Goal: Navigation & Orientation: Find specific page/section

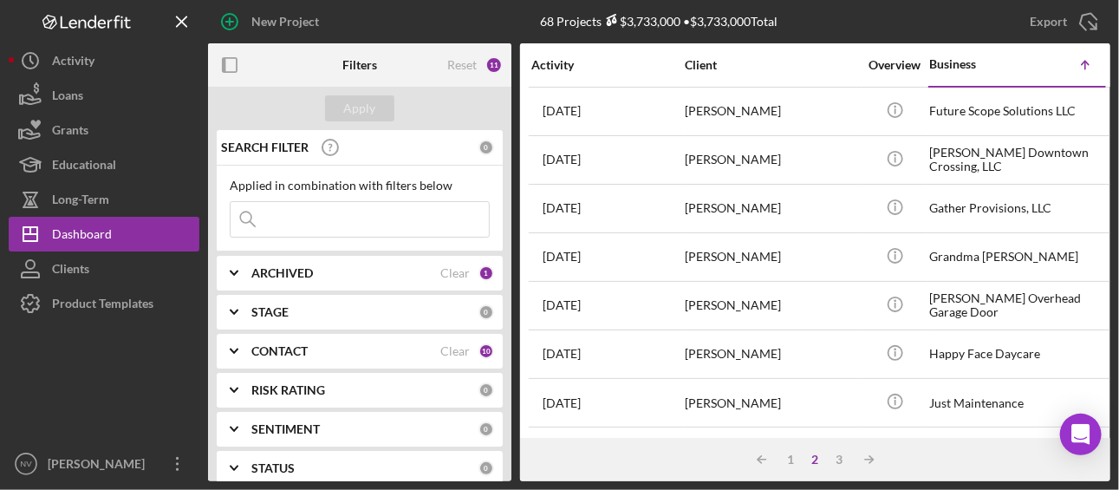
scroll to position [334, 0]
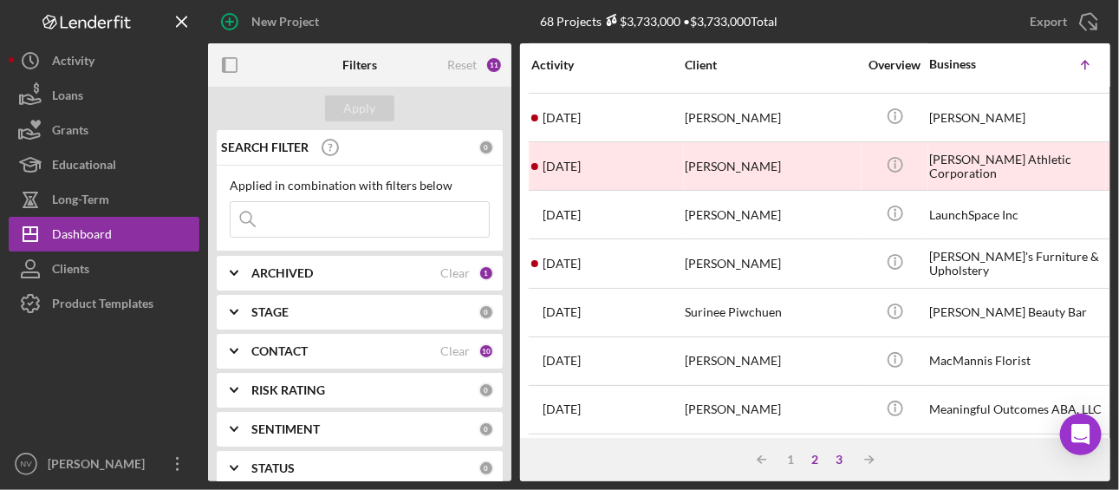
click at [841, 458] on div "3" at bounding box center [840, 460] width 24 height 14
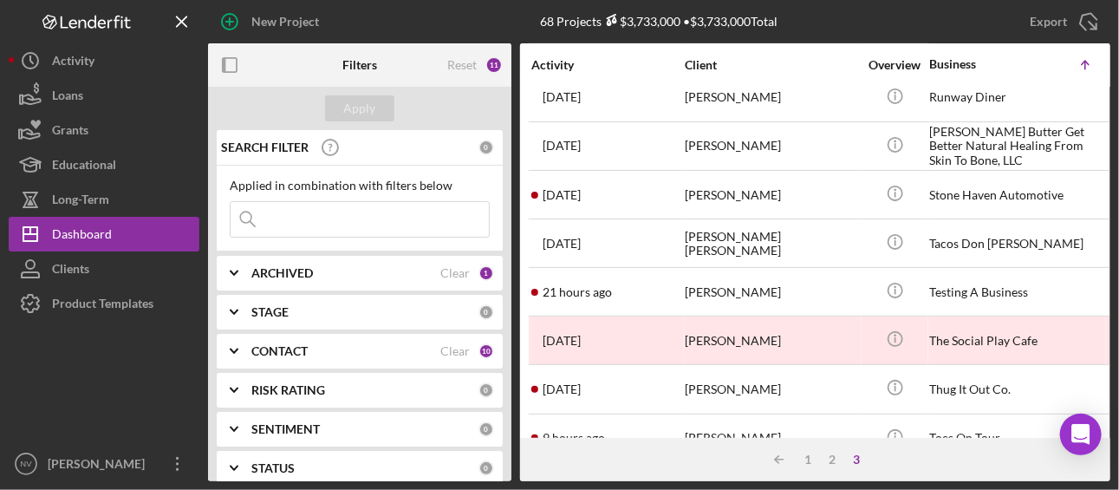
scroll to position [153, 0]
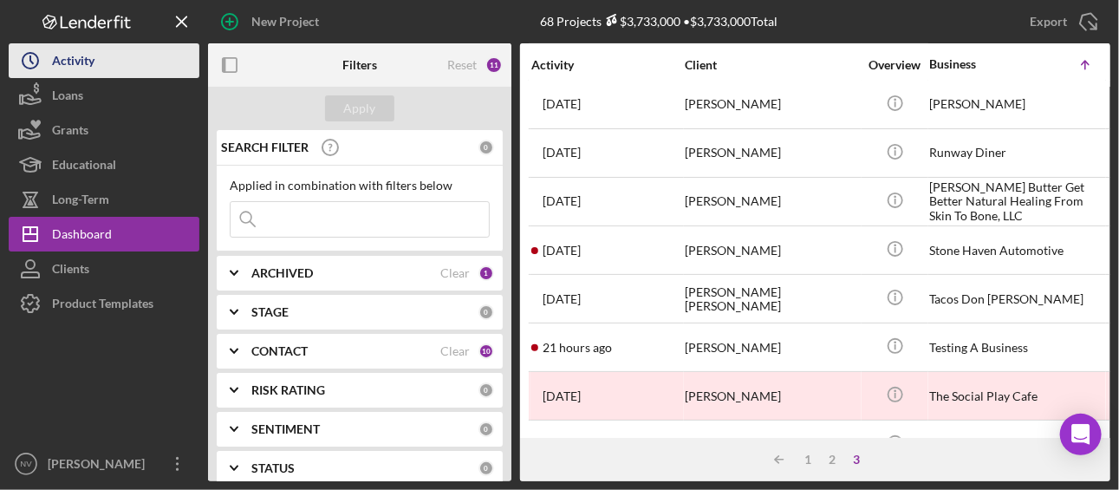
click at [76, 58] on div "Activity" at bounding box center [73, 62] width 42 height 39
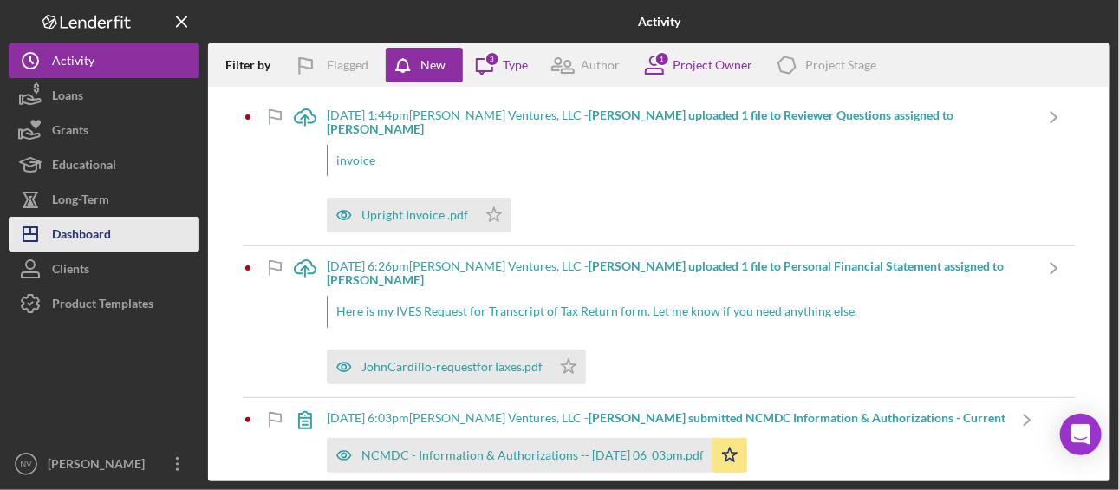
click at [67, 231] on div "Dashboard" at bounding box center [81, 236] width 59 height 39
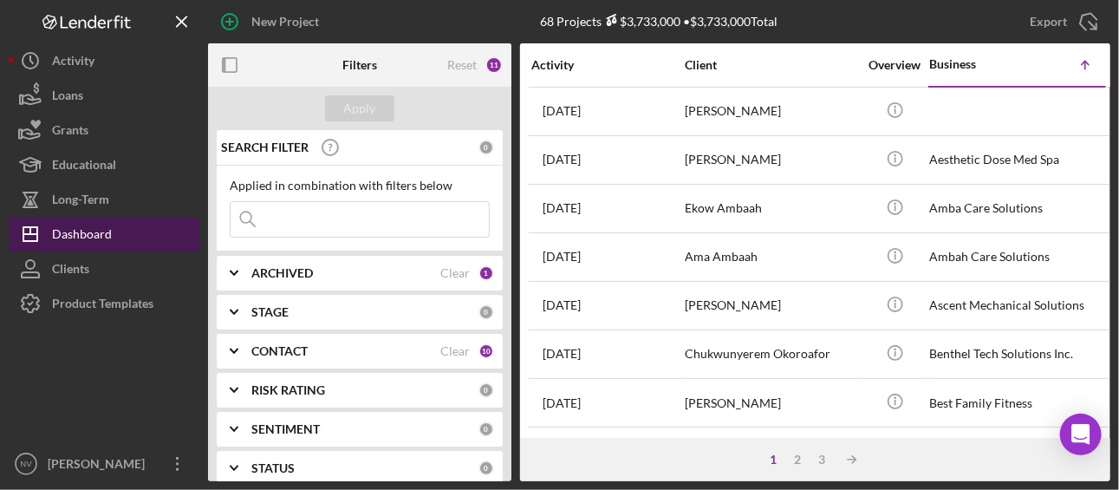
click at [67, 231] on div "Dashboard" at bounding box center [82, 236] width 60 height 39
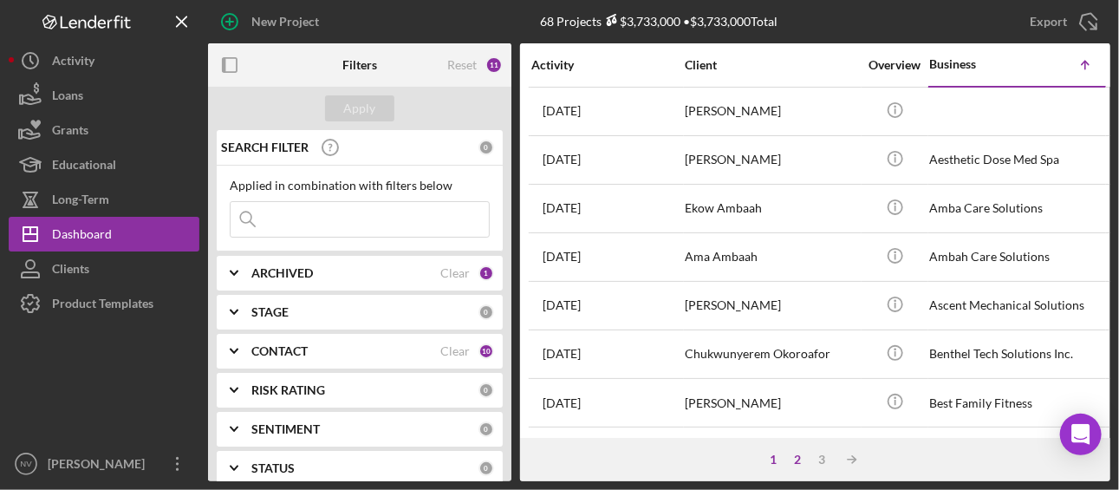
click at [798, 456] on div "2" at bounding box center [798, 460] width 24 height 14
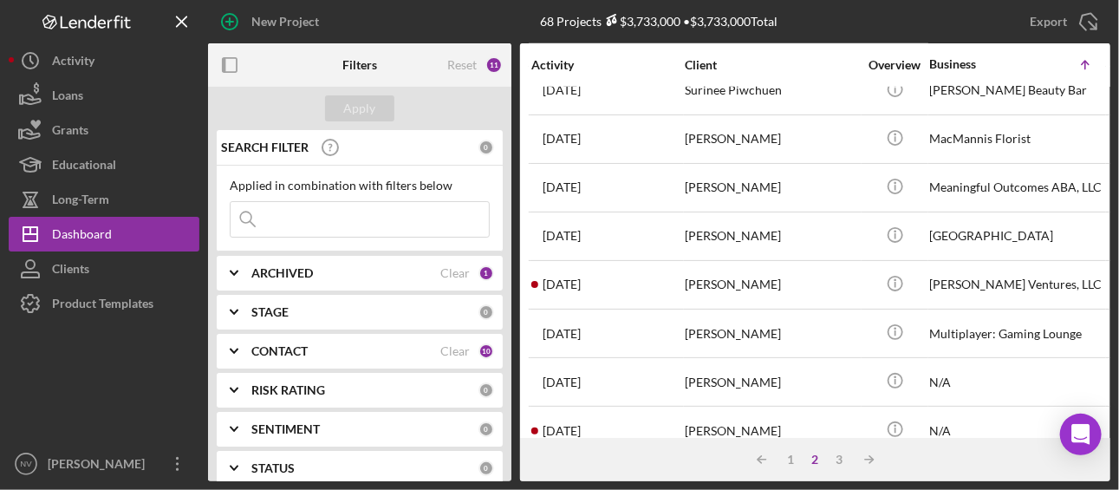
scroll to position [521, 0]
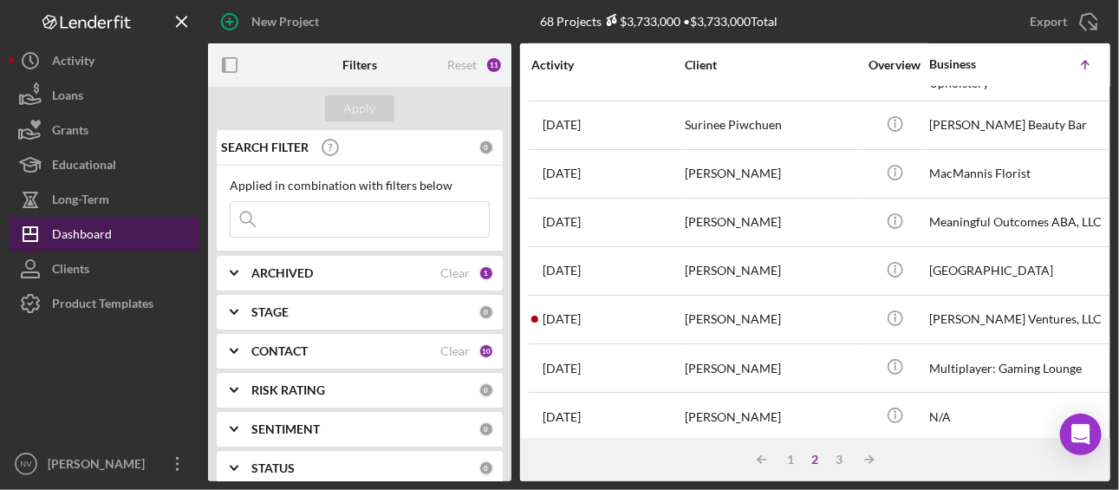
click at [79, 236] on div "Dashboard" at bounding box center [82, 236] width 60 height 39
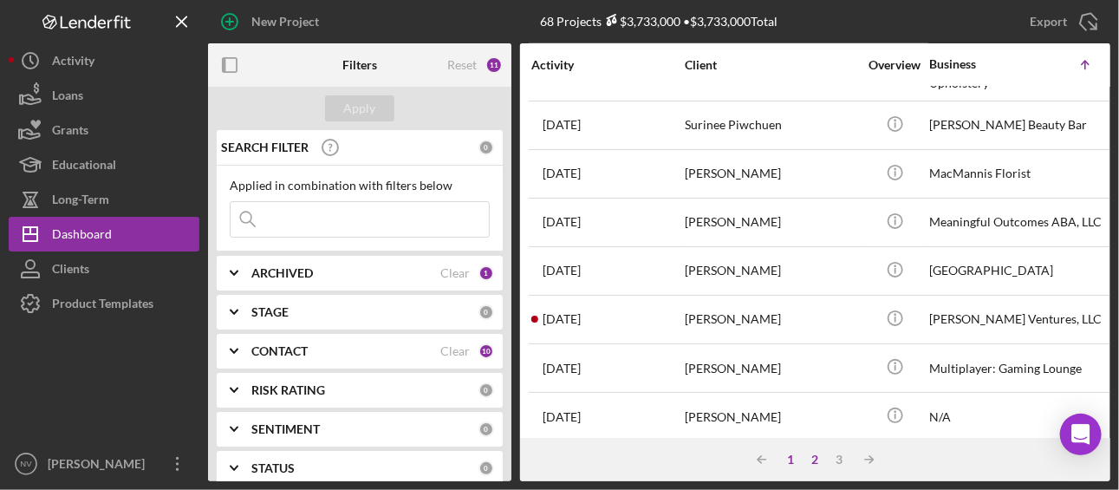
click at [795, 459] on div "1" at bounding box center [791, 460] width 24 height 14
